Goal: Information Seeking & Learning: Learn about a topic

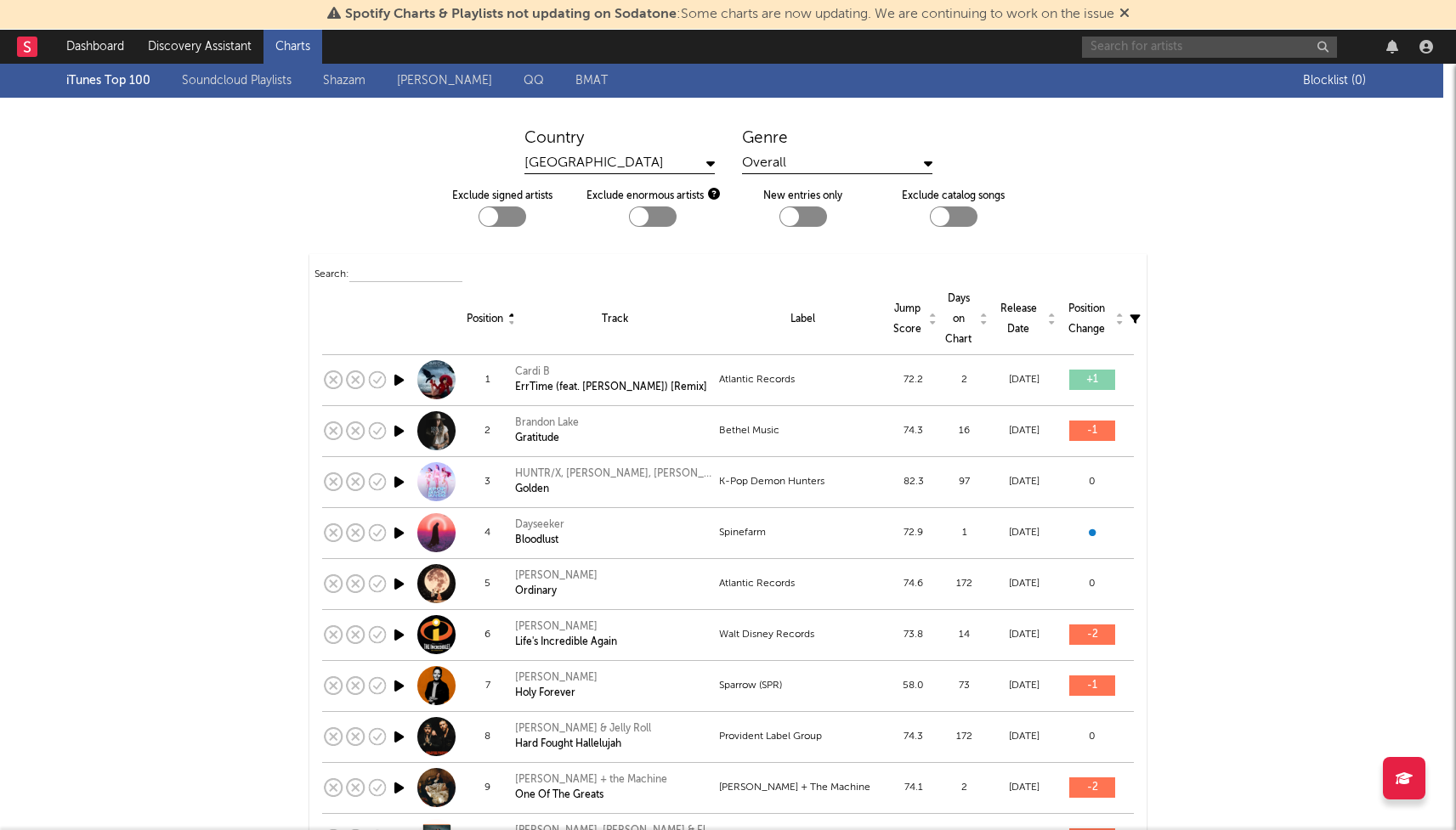
click at [1183, 47] on input "text" at bounding box center [1209, 47] width 255 height 21
click at [1158, 43] on input "disco lines" at bounding box center [1209, 47] width 255 height 21
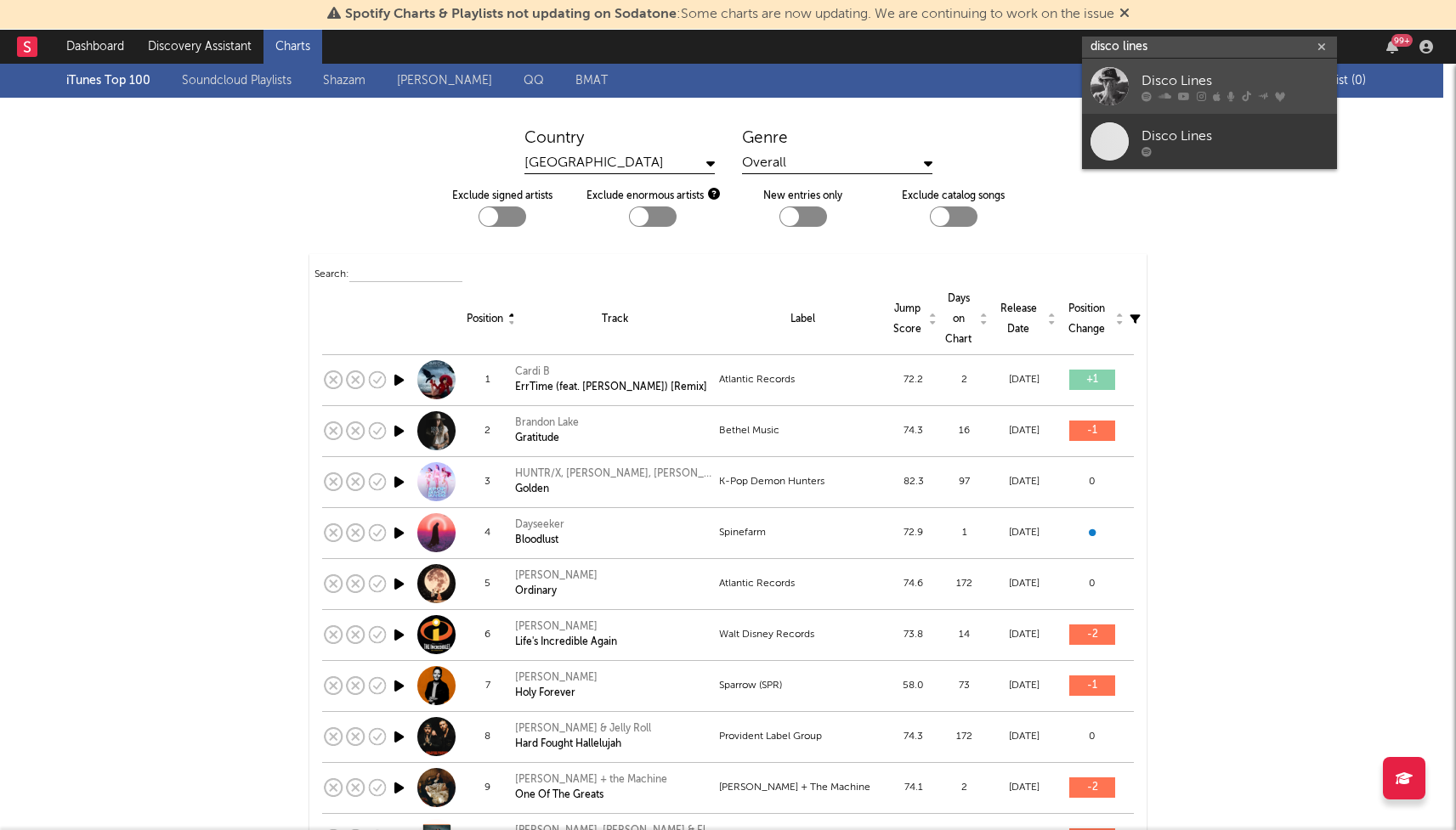
type input "disco lines"
click at [1156, 91] on div at bounding box center [1234, 96] width 187 height 10
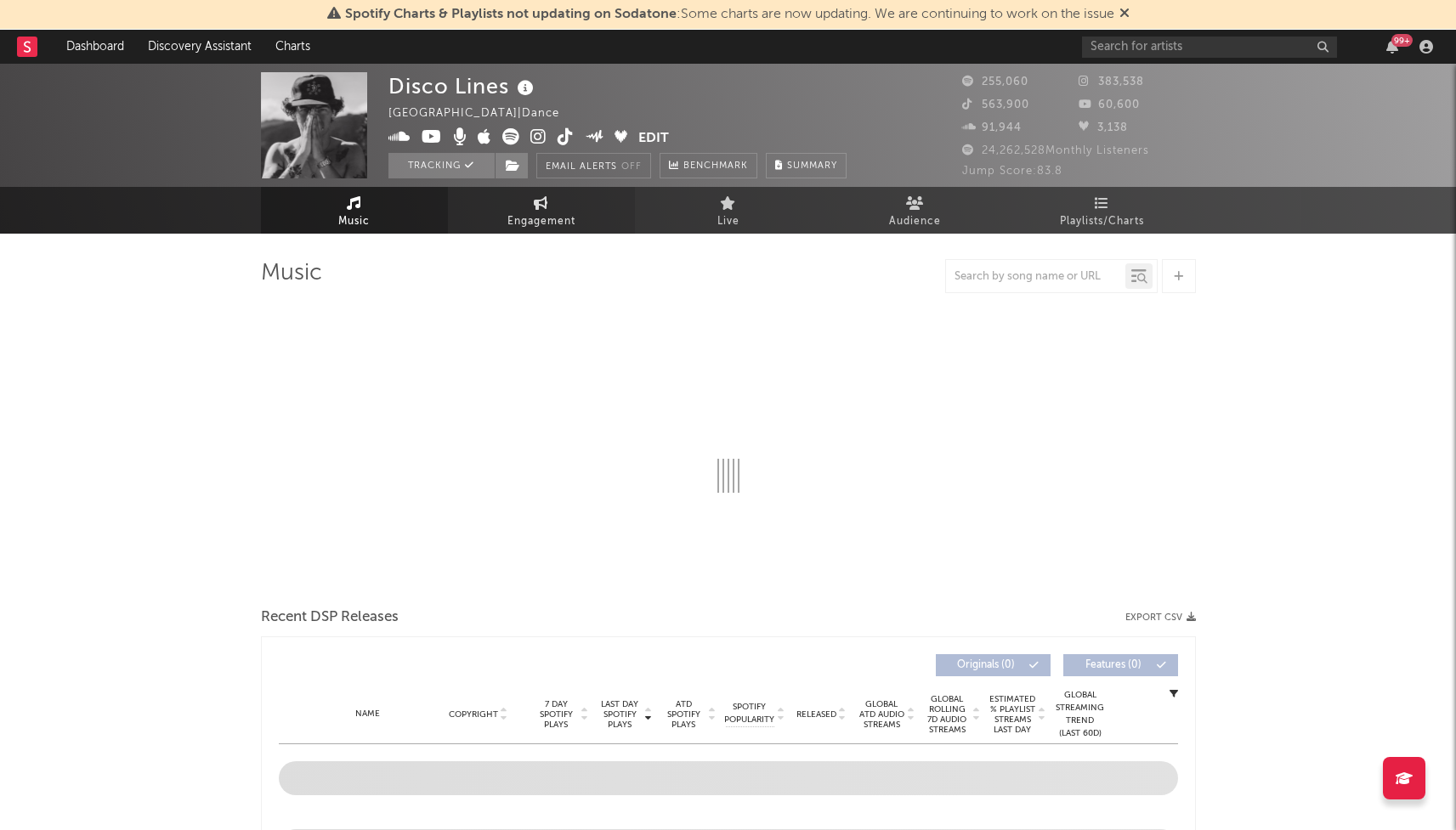
select select "6m"
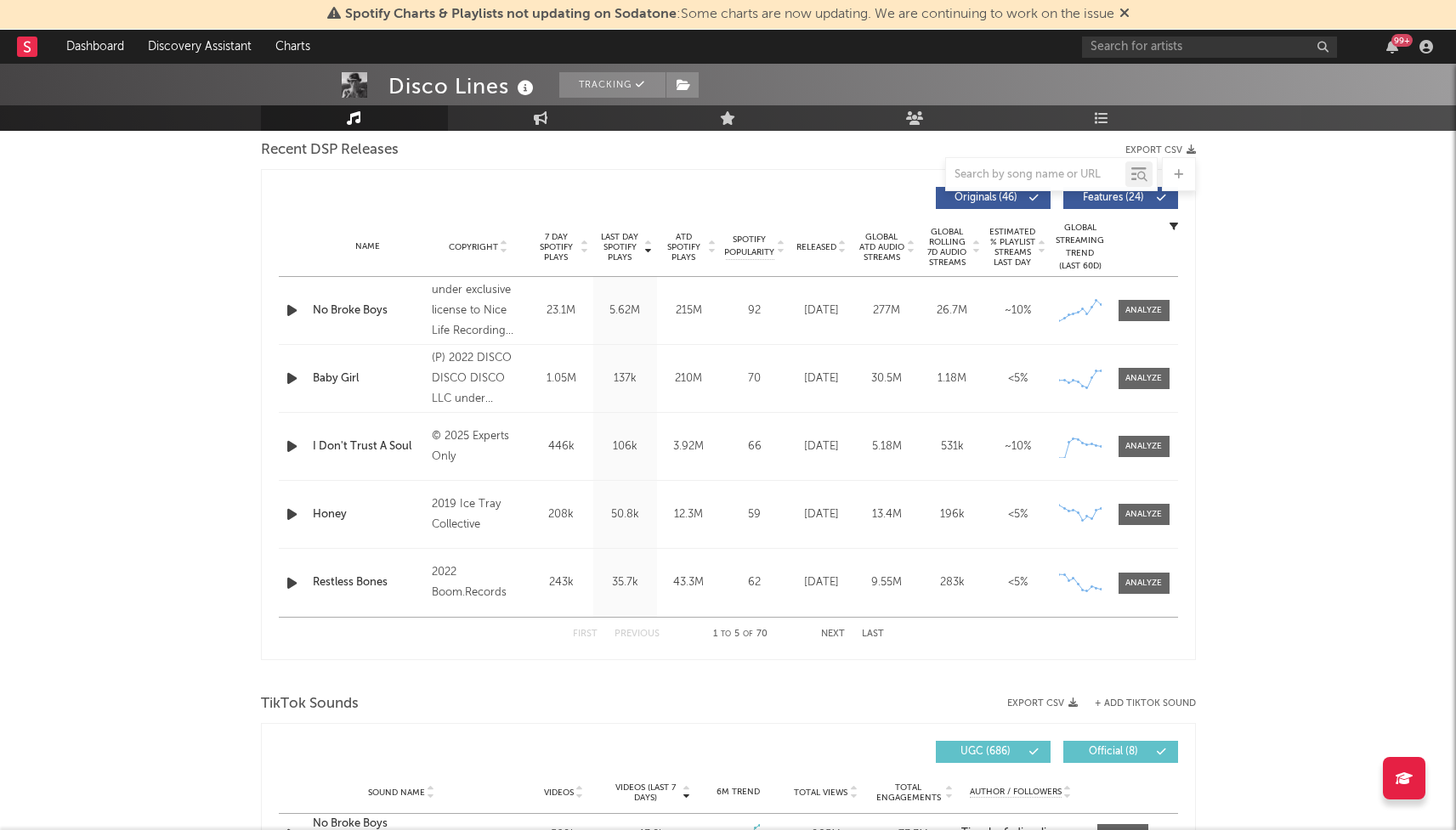
scroll to position [933, 0]
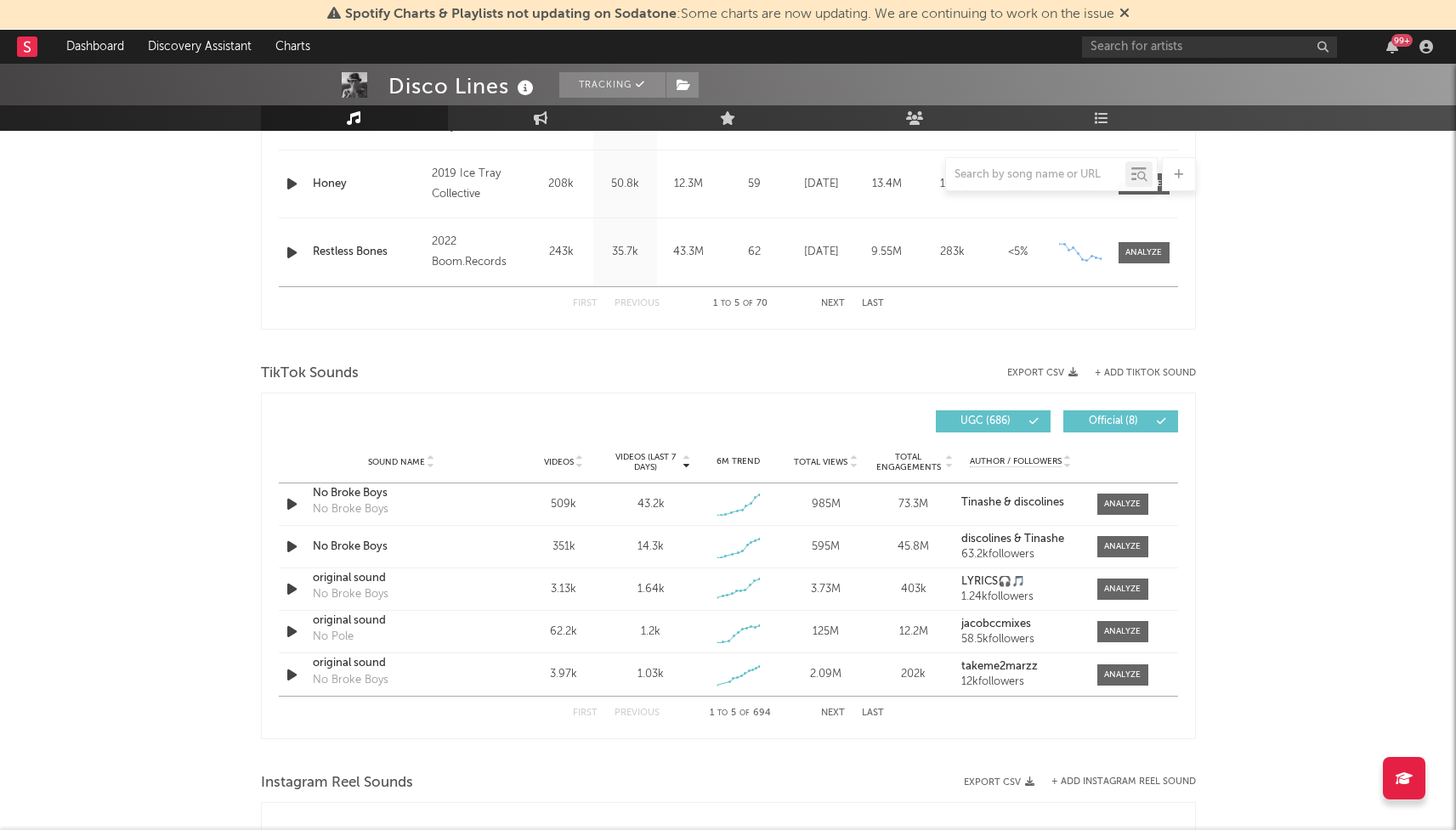
click at [832, 715] on button "Next" at bounding box center [833, 714] width 23 height 10
click at [645, 715] on button "Previous" at bounding box center [637, 714] width 45 height 10
click at [1146, 537] on span at bounding box center [1123, 547] width 51 height 21
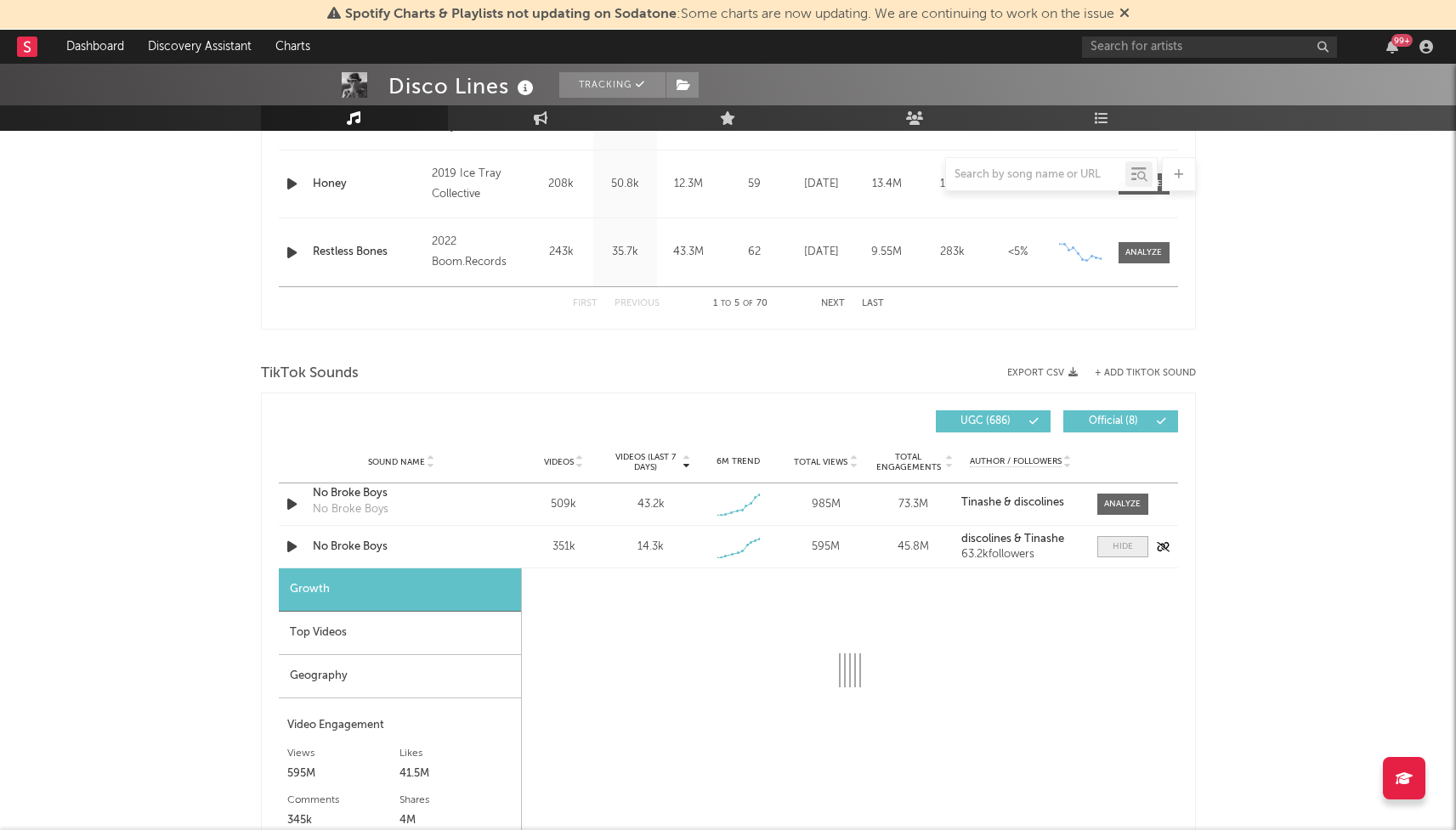
select select "1w"
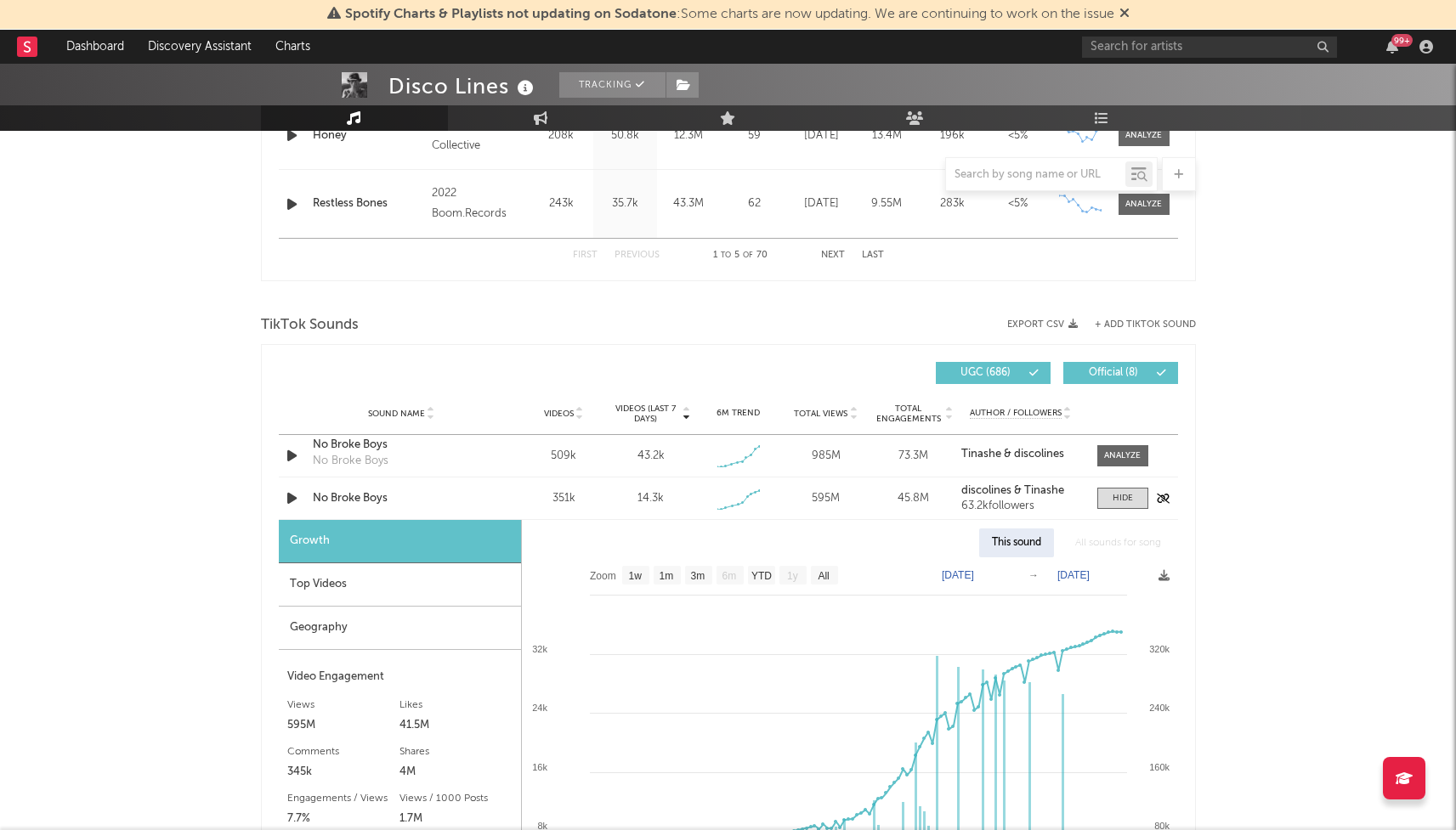
scroll to position [979, 0]
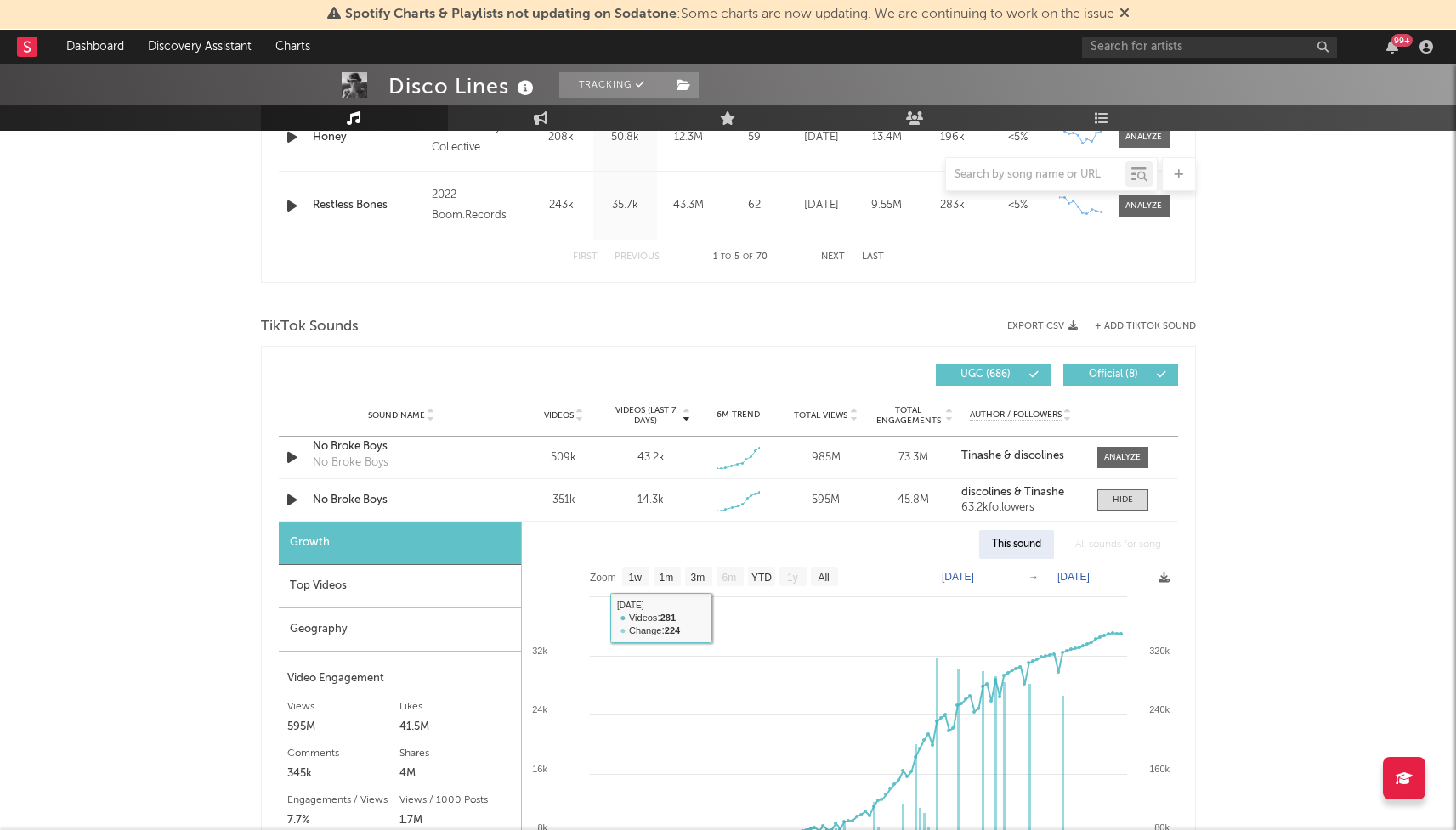
click at [466, 581] on div "Top Videos" at bounding box center [399, 587] width 242 height 43
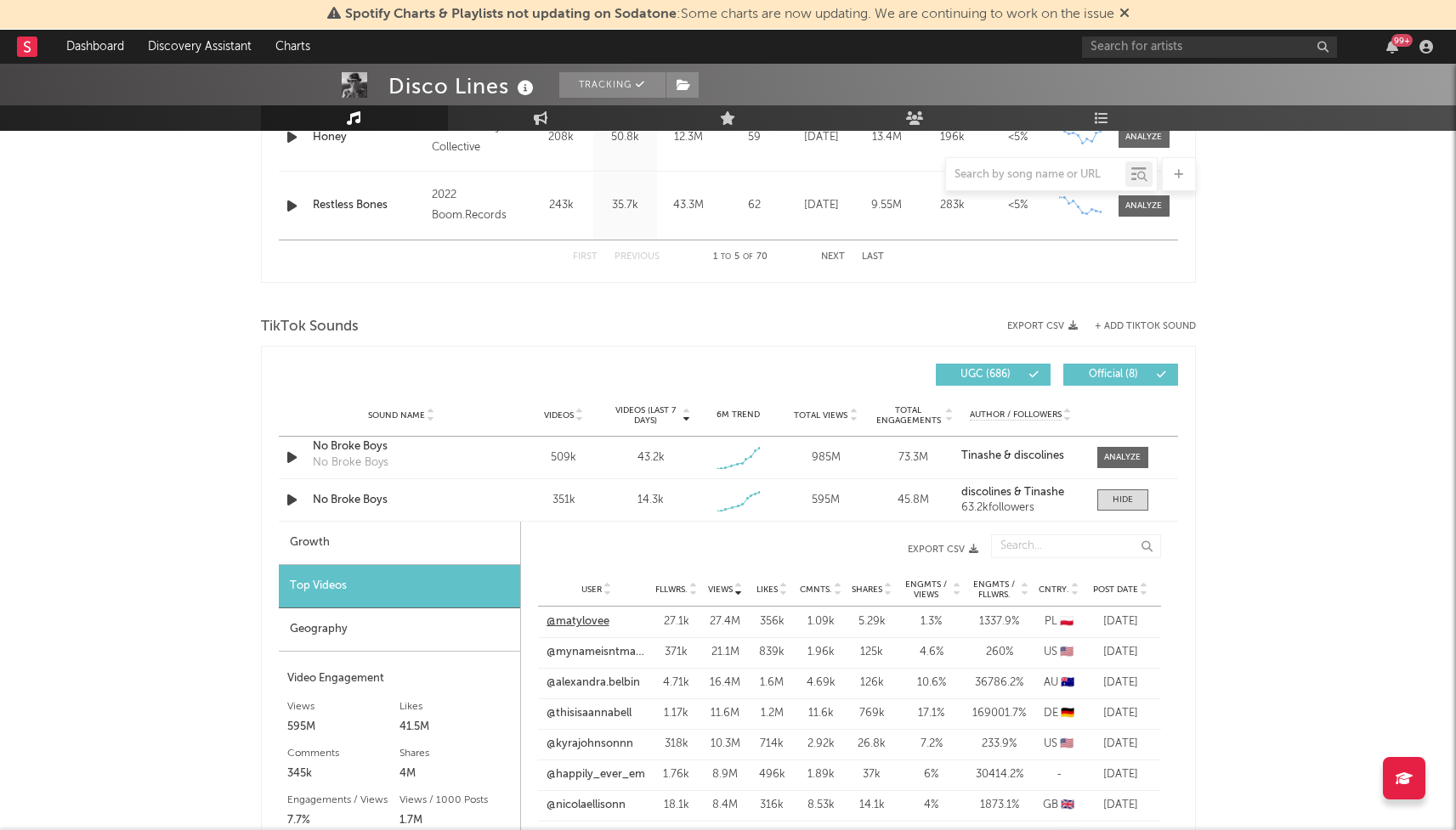
click at [578, 620] on link "@matylovee" at bounding box center [578, 621] width 62 height 17
click at [1104, 449] on span at bounding box center [1123, 458] width 51 height 21
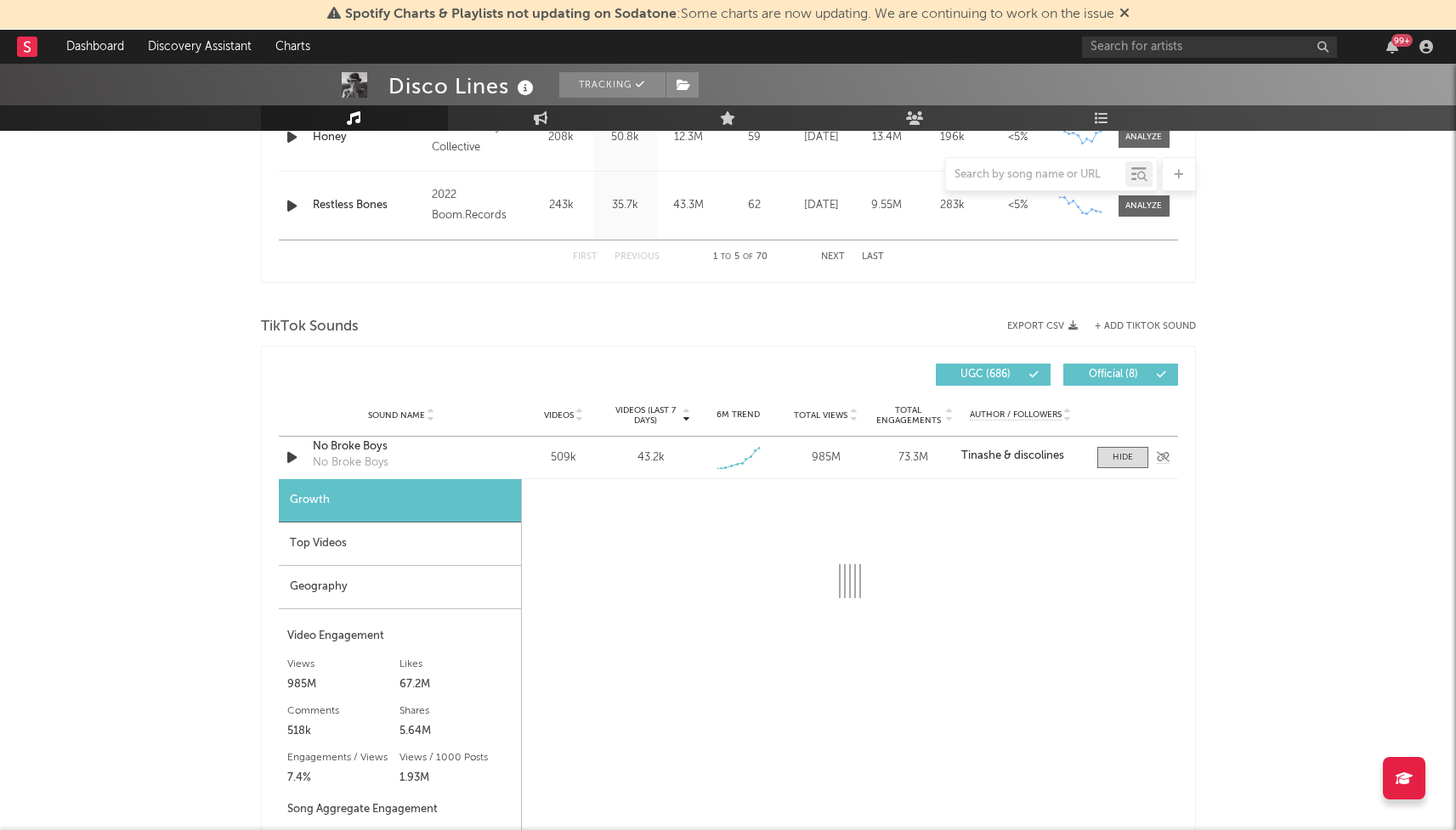
select select "1w"
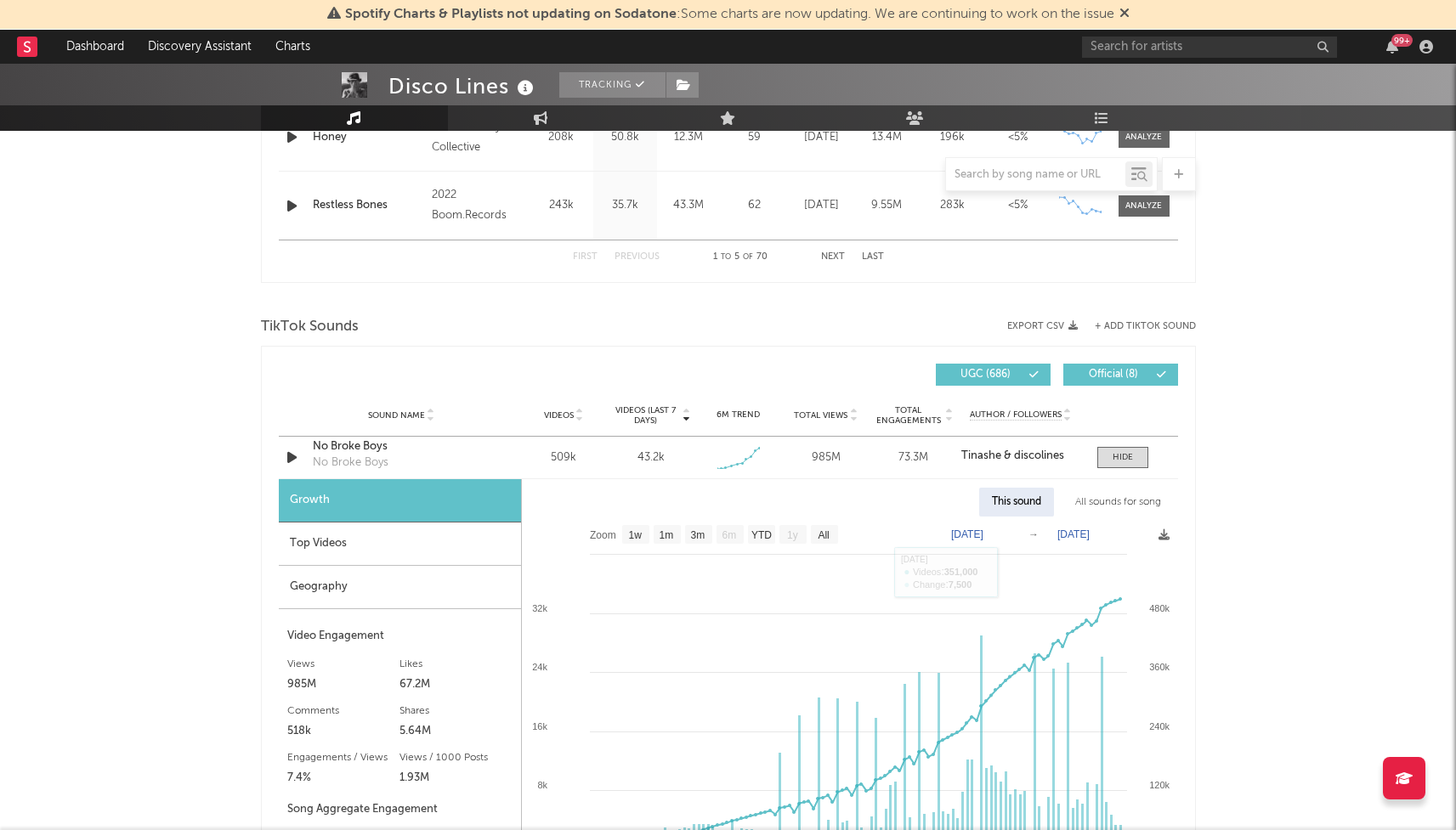
click at [378, 537] on div "Top Videos" at bounding box center [399, 544] width 242 height 43
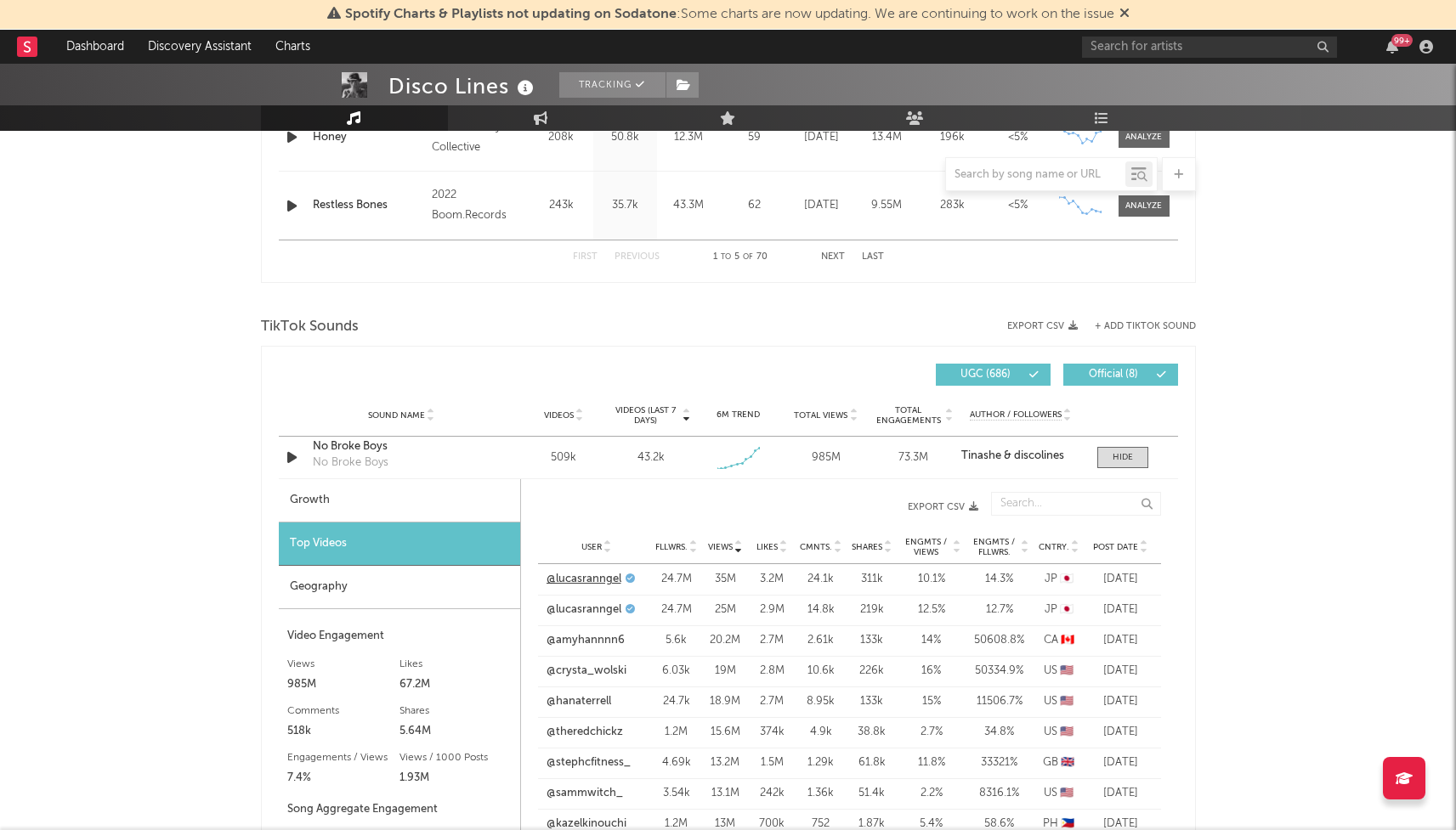
click at [613, 579] on link "@lucasranngel" at bounding box center [584, 579] width 75 height 17
click at [1128, 462] on div at bounding box center [1122, 457] width 21 height 13
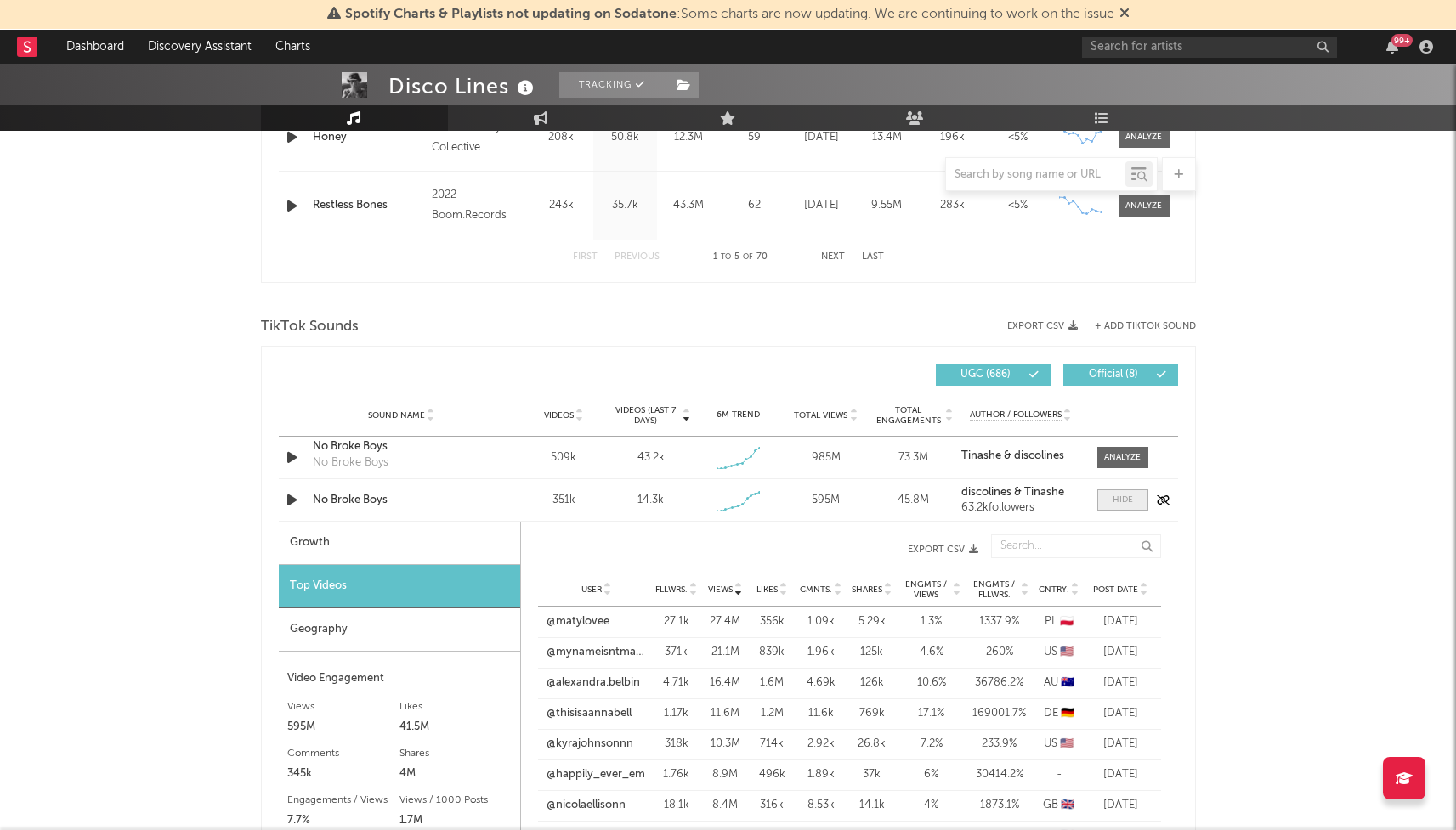
click at [1114, 492] on span at bounding box center [1123, 500] width 51 height 21
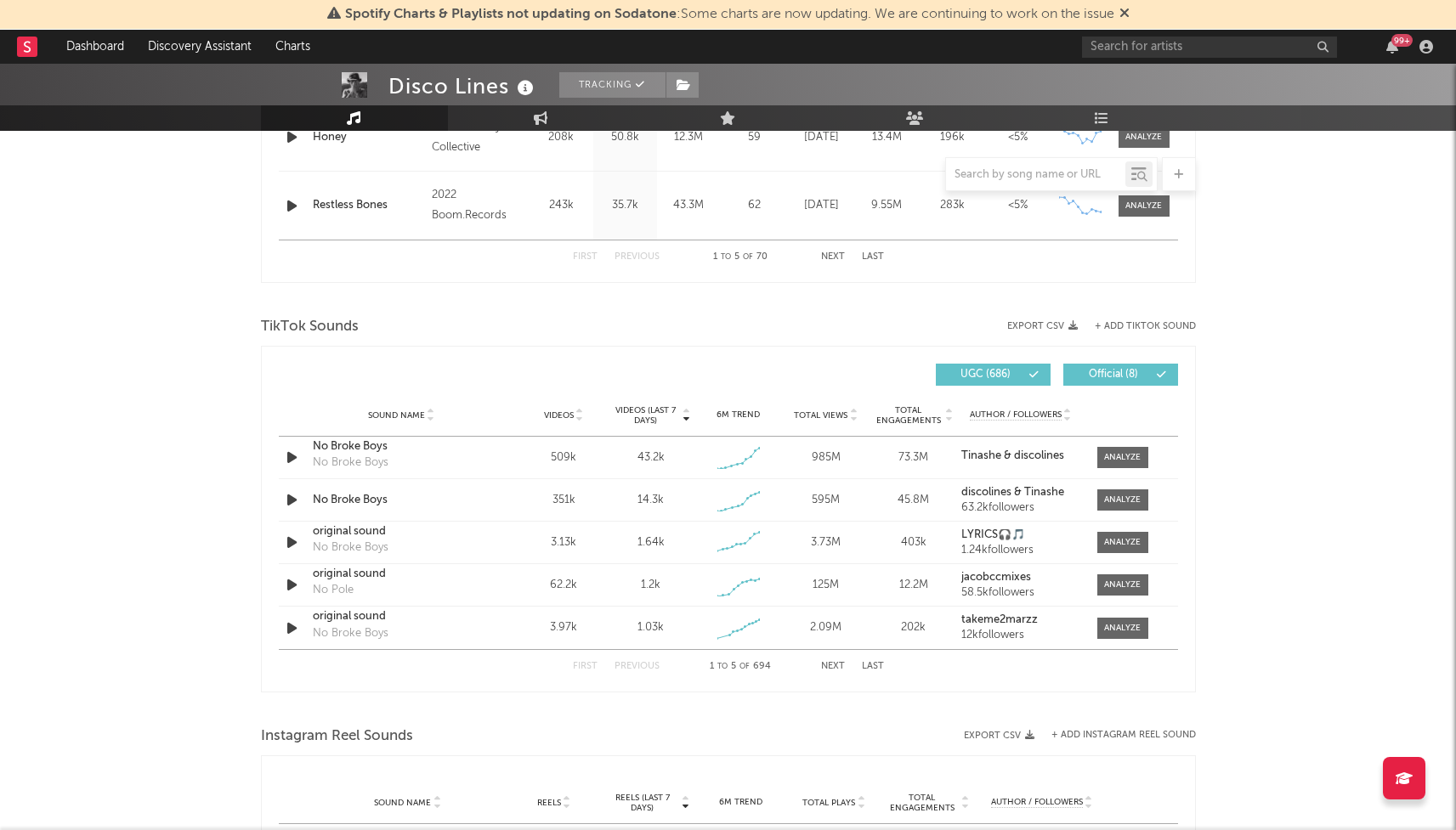
click at [554, 415] on span "Videos" at bounding box center [559, 415] width 29 height 10
click at [829, 667] on button "Next" at bounding box center [833, 667] width 23 height 10
click at [832, 666] on button "Next" at bounding box center [833, 667] width 23 height 10
click at [832, 665] on button "Next" at bounding box center [833, 667] width 23 height 10
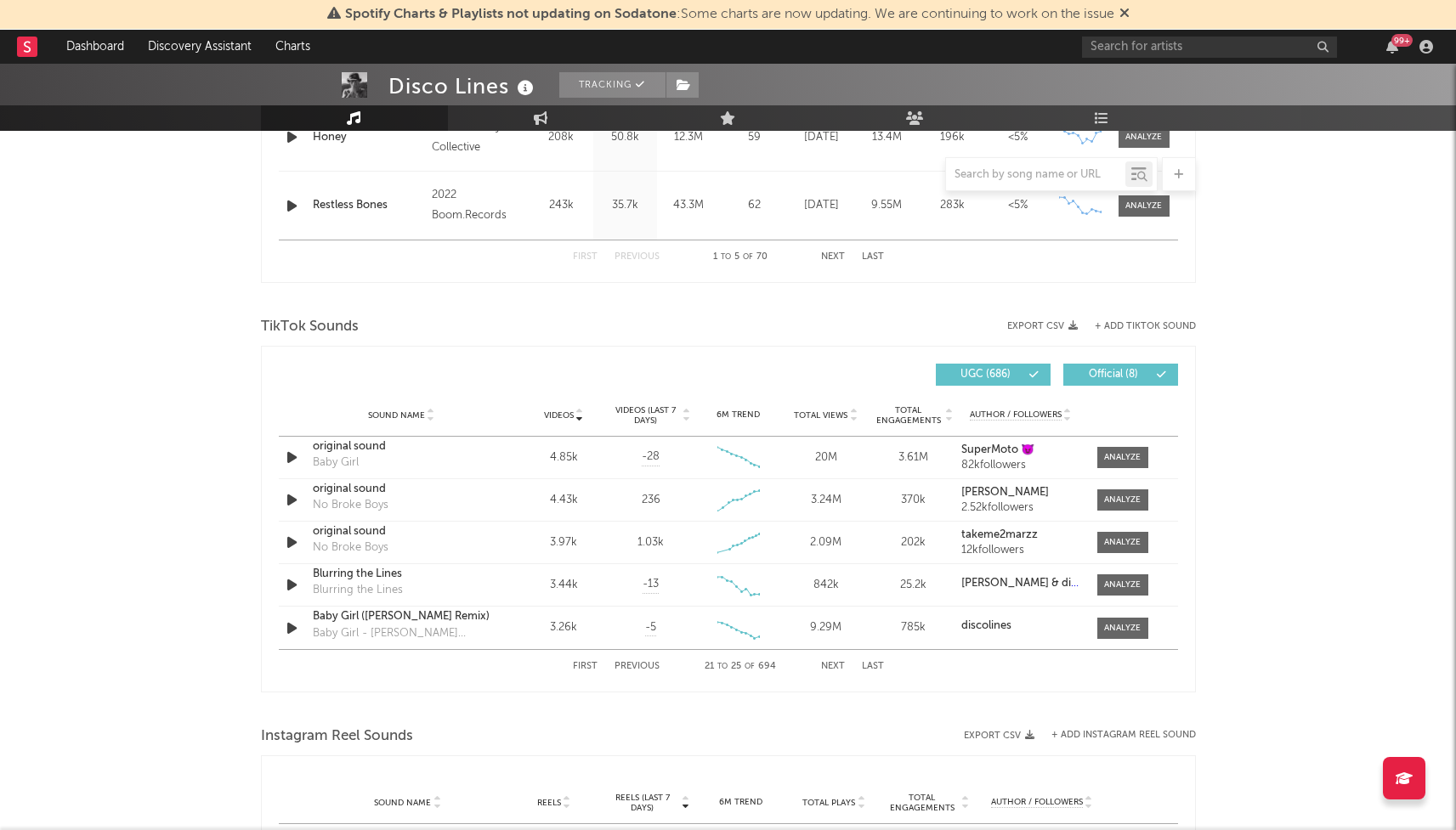
click at [624, 666] on button "Previous" at bounding box center [637, 667] width 45 height 10
